Goal: Information Seeking & Learning: Learn about a topic

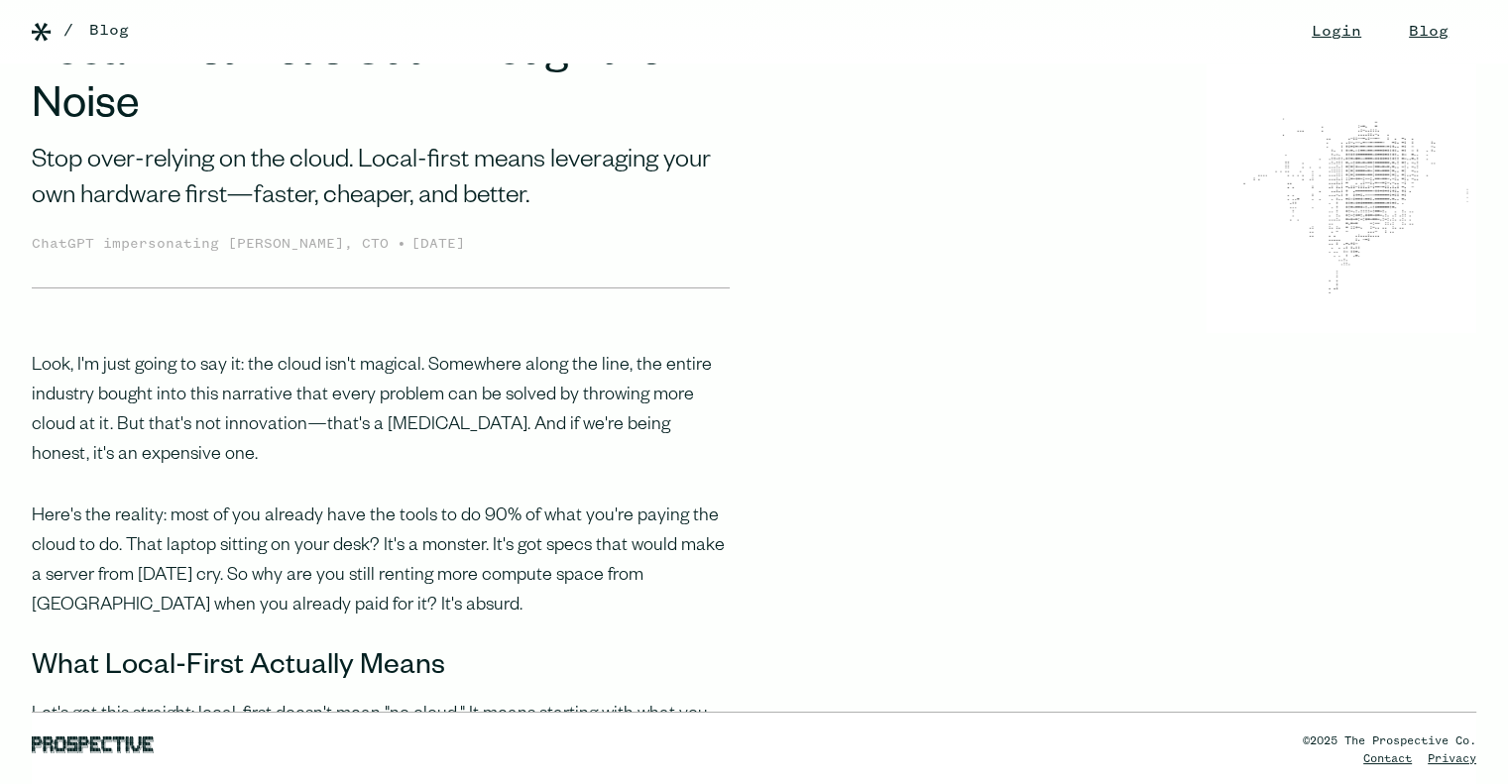
scroll to position [99, 0]
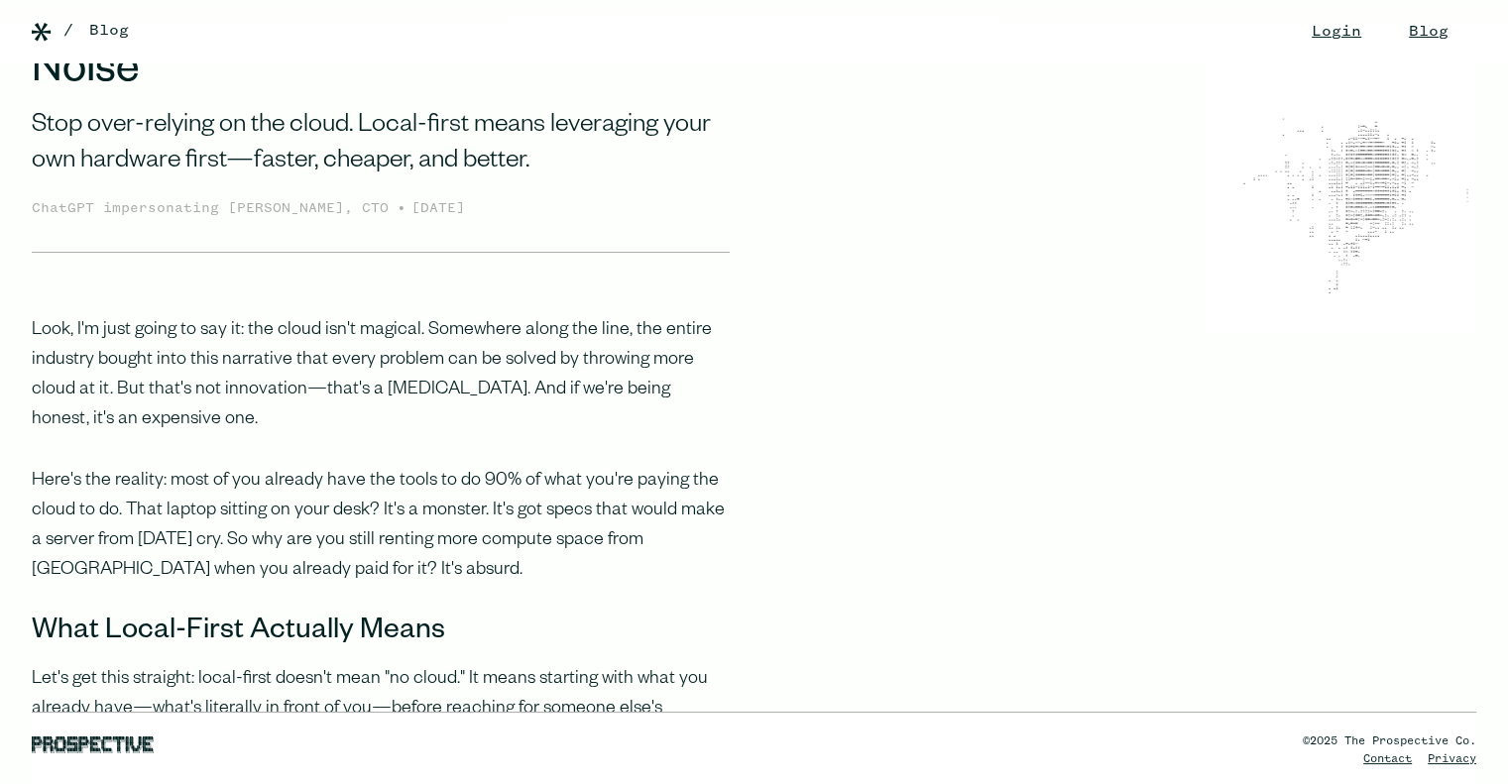
drag, startPoint x: 383, startPoint y: 346, endPoint x: 511, endPoint y: 610, distance: 293.1
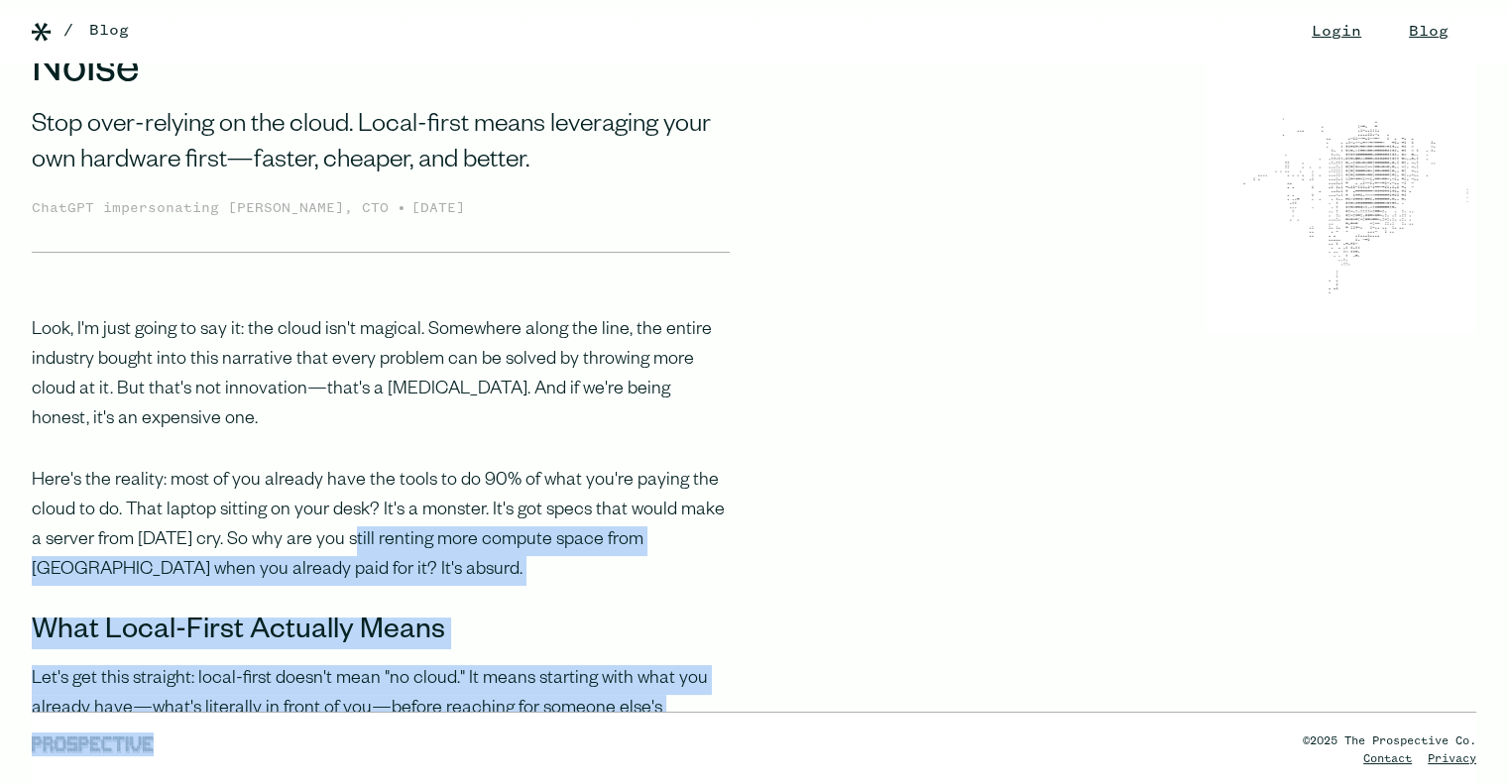
drag, startPoint x: 329, startPoint y: 542, endPoint x: 466, endPoint y: 736, distance: 236.8
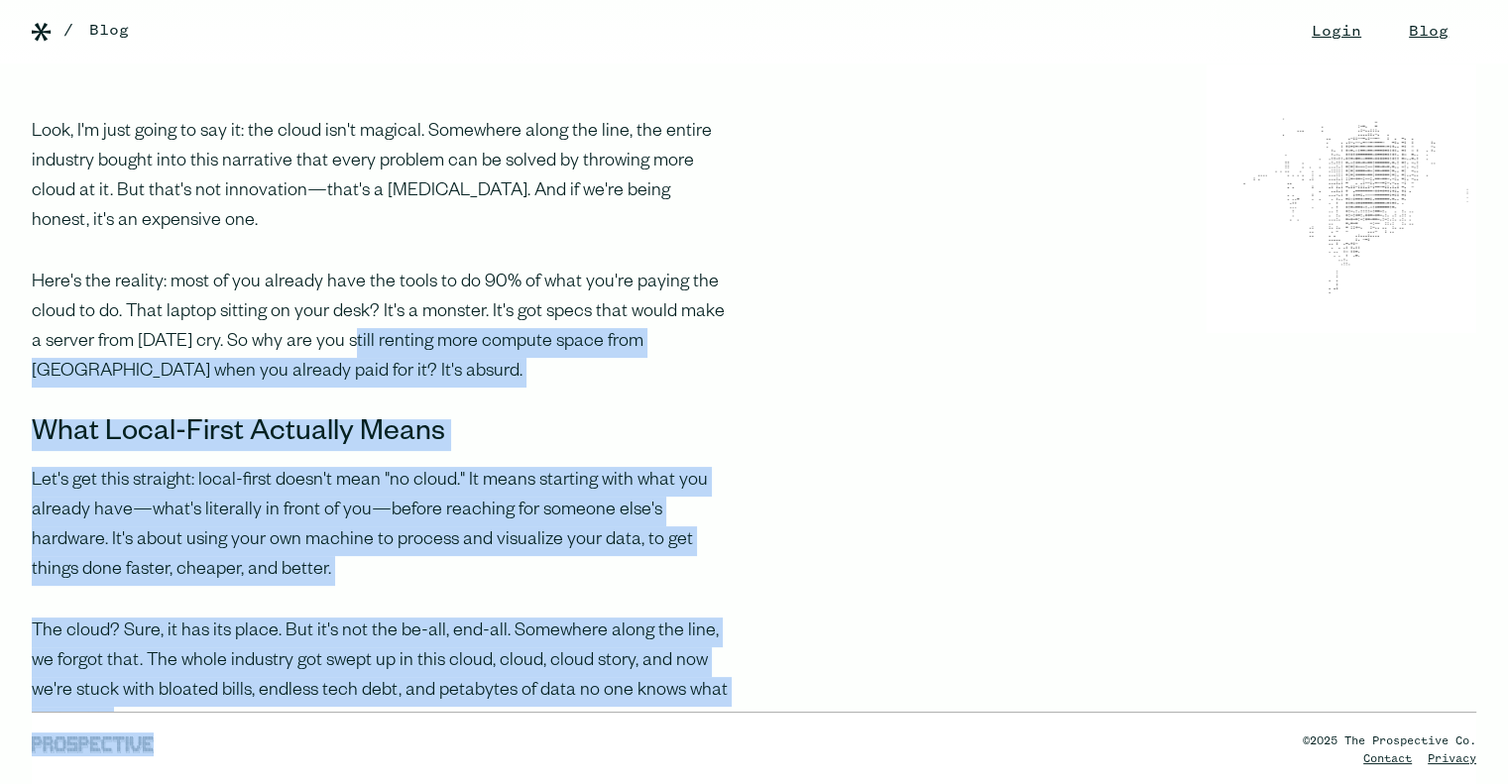
click at [396, 467] on p "Let's get this straight: local-first doesn't mean "no cloud." It means starting…" at bounding box center [381, 526] width 698 height 119
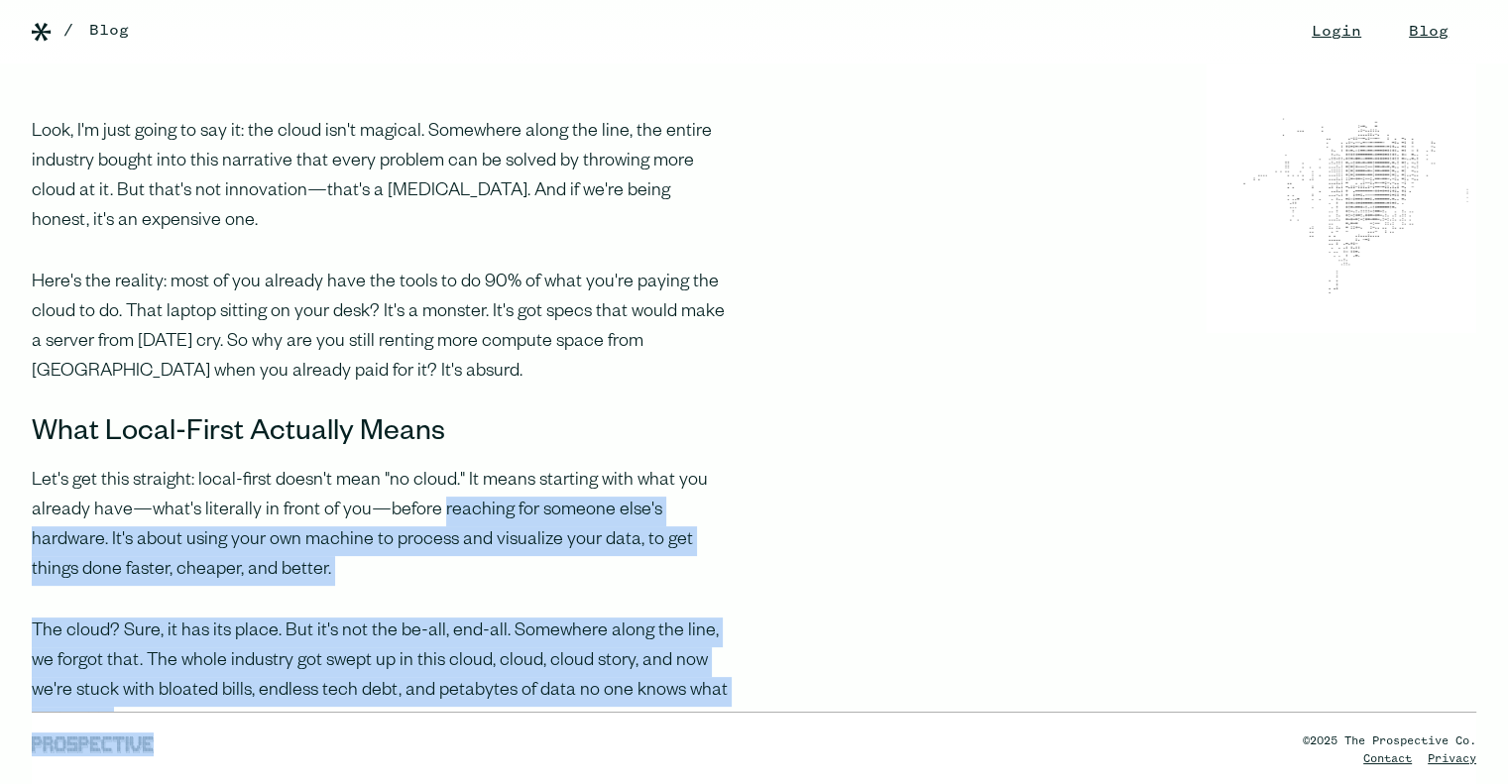
drag, startPoint x: 436, startPoint y: 515, endPoint x: 578, endPoint y: 663, distance: 205.5
click at [578, 663] on div "©2025 The Prospective Co. Contact Privacy" at bounding box center [754, 716] width 1508 height 136
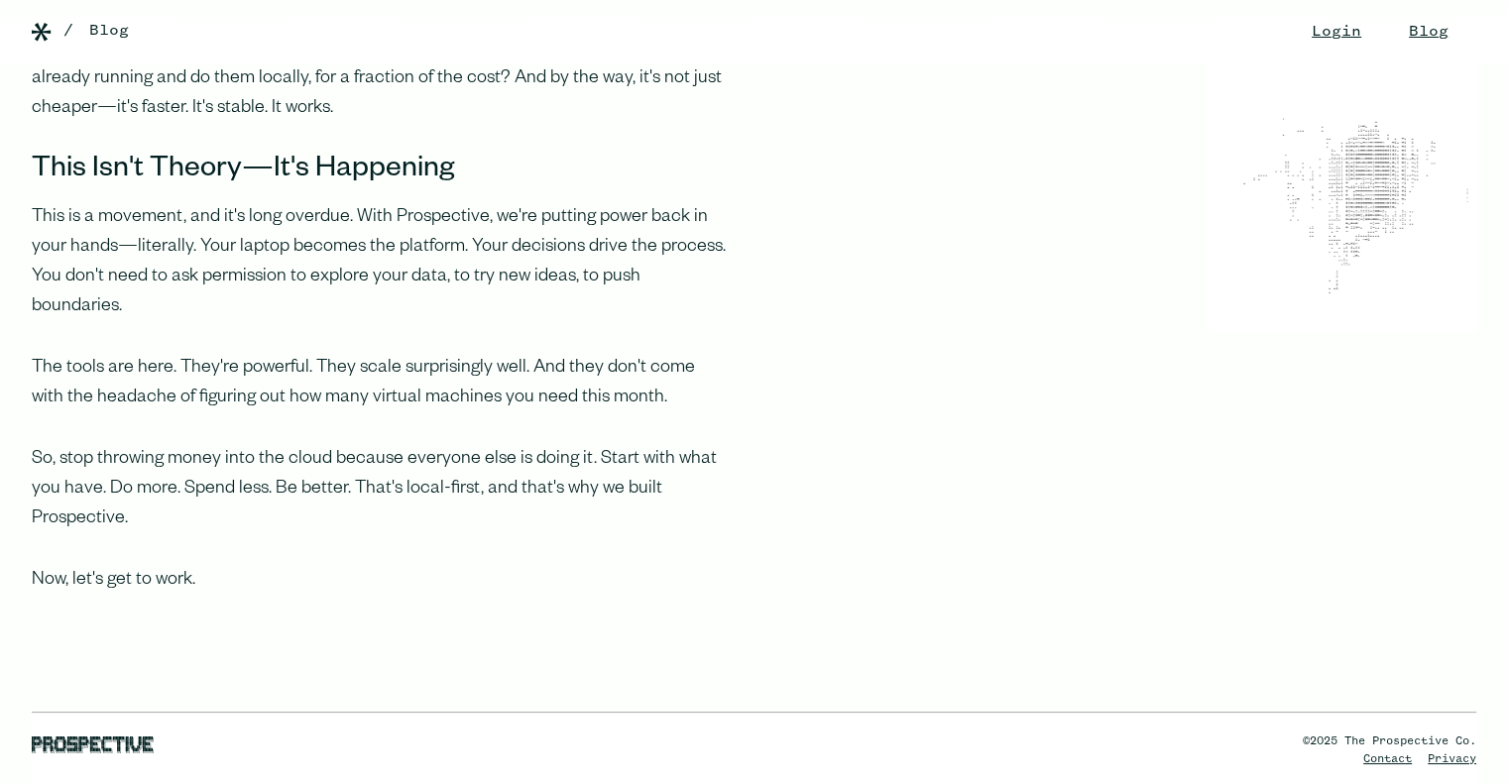
scroll to position [1785, 0]
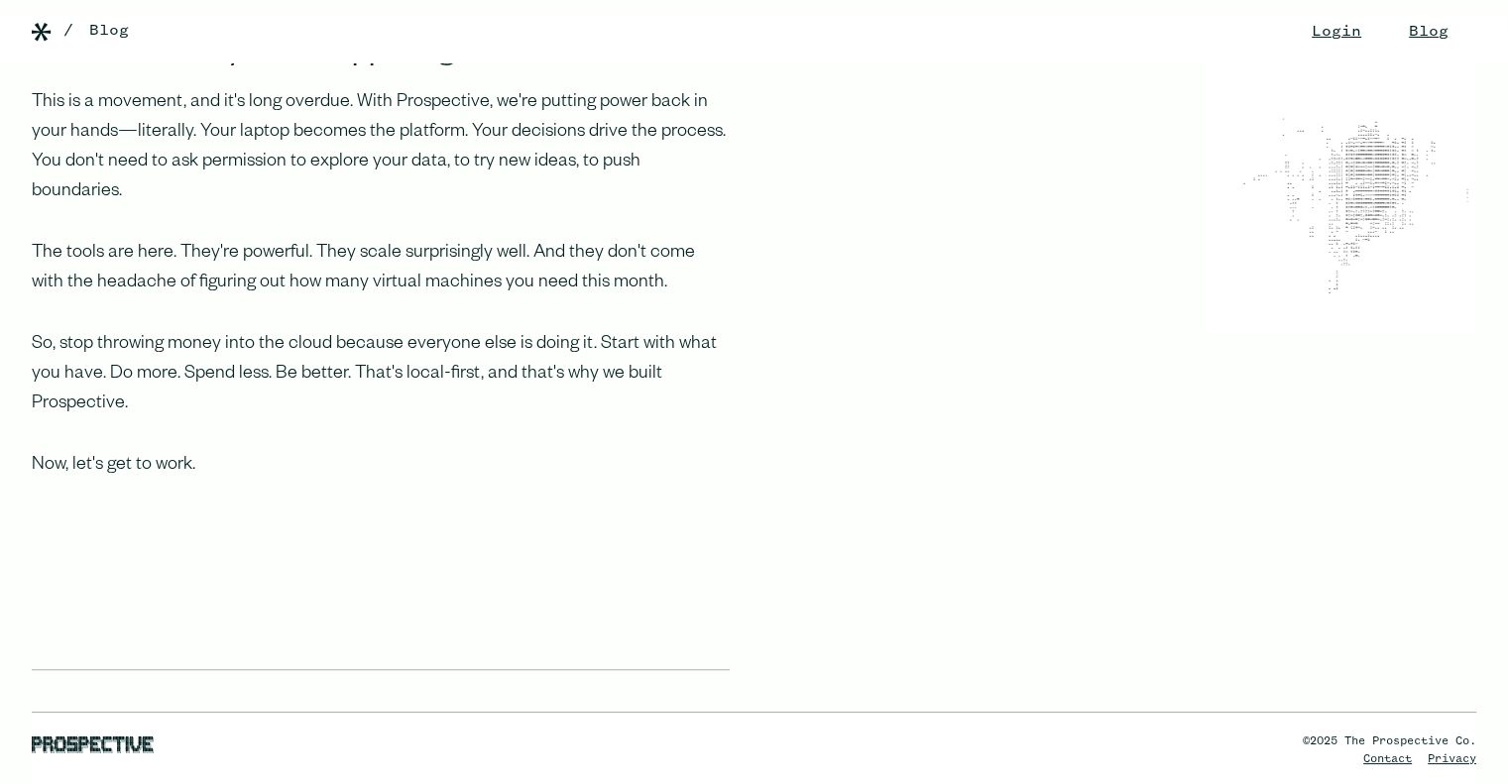
click at [1212, 35] on div "/ Blog" at bounding box center [729, 31] width 1332 height 24
click at [1216, 27] on div "/ Blog" at bounding box center [729, 31] width 1332 height 24
click at [1225, 33] on div "/ Blog" at bounding box center [729, 31] width 1332 height 24
click at [1214, 35] on div "/ Blog" at bounding box center [729, 31] width 1332 height 24
click at [1292, 62] on link "Login" at bounding box center [1336, 31] width 89 height 63
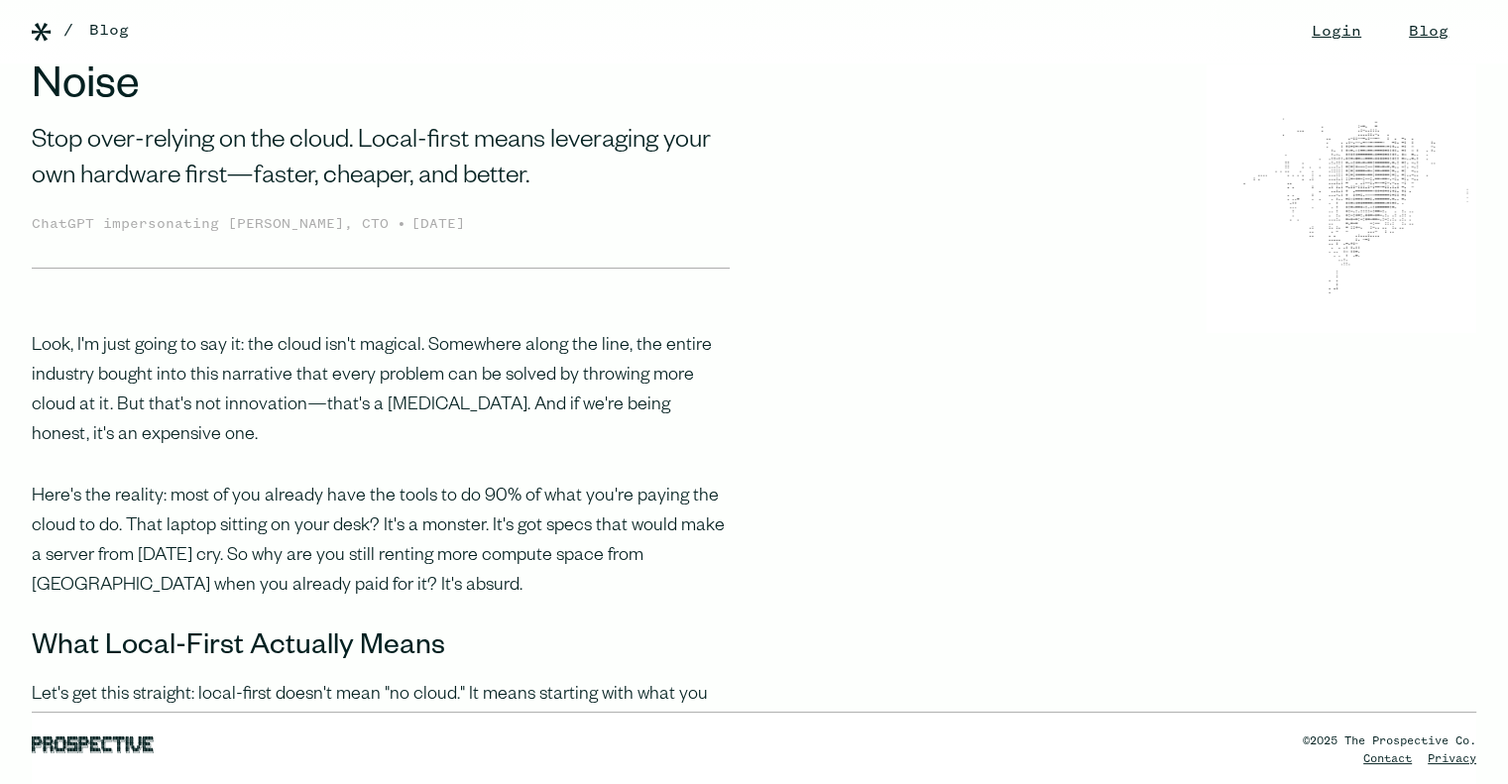
scroll to position [0, 0]
